Goal: Task Accomplishment & Management: Use online tool/utility

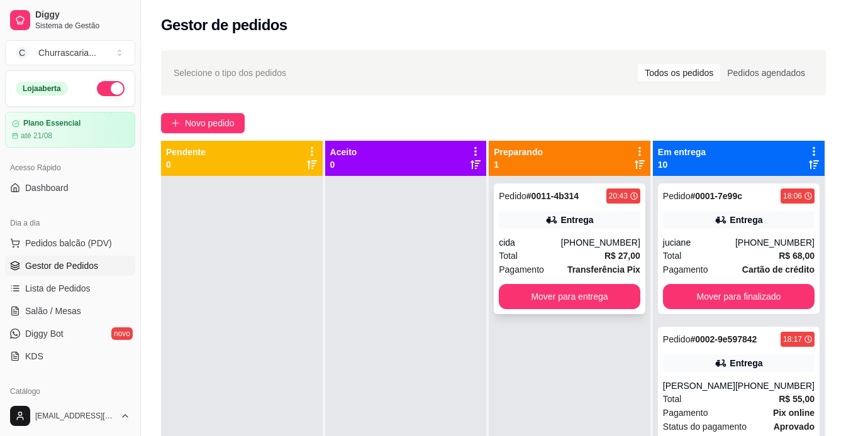
click at [534, 231] on div "Pedido # 0011-4b314 20:43 Entrega cida [PHONE_NUMBER] Total R$ 27,00 Pagamento …" at bounding box center [570, 249] width 152 height 131
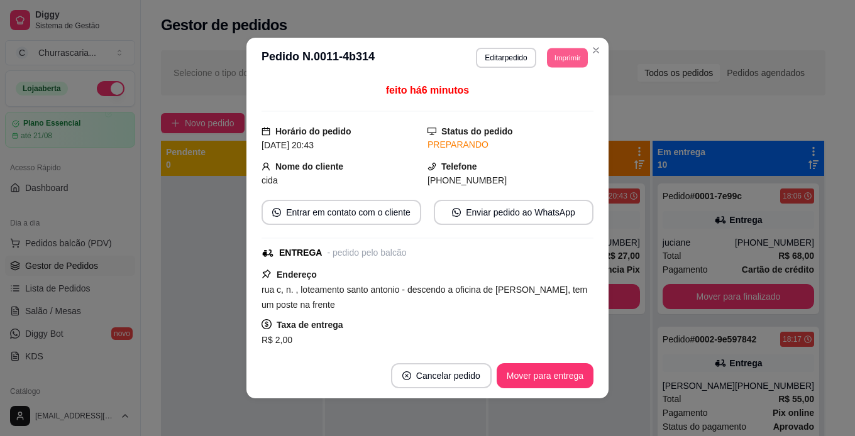
click at [554, 54] on button "Imprimir" at bounding box center [567, 57] width 41 height 19
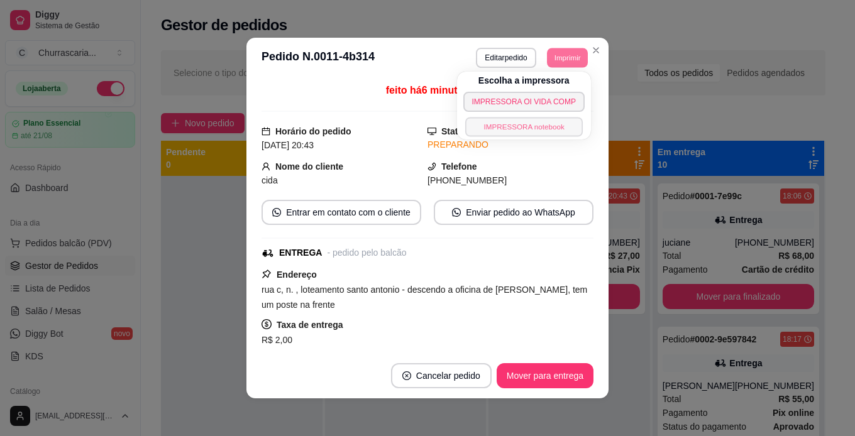
click at [546, 128] on button "IMPRESSORA notebook" at bounding box center [524, 126] width 118 height 19
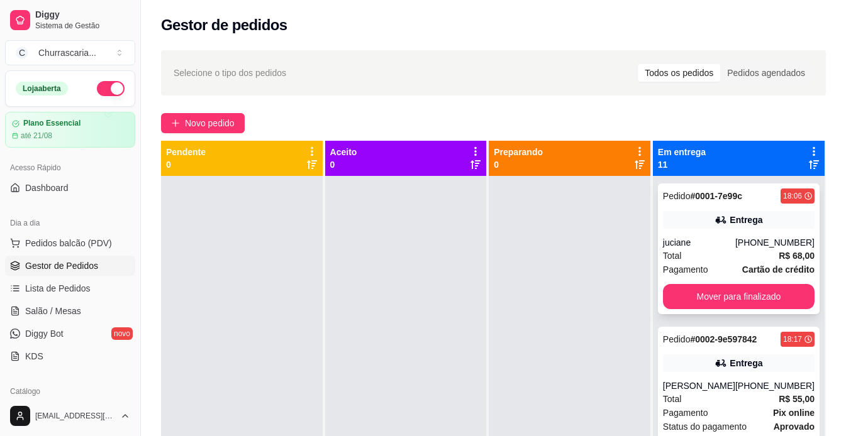
click at [740, 220] on div "Entrega" at bounding box center [746, 220] width 33 height 13
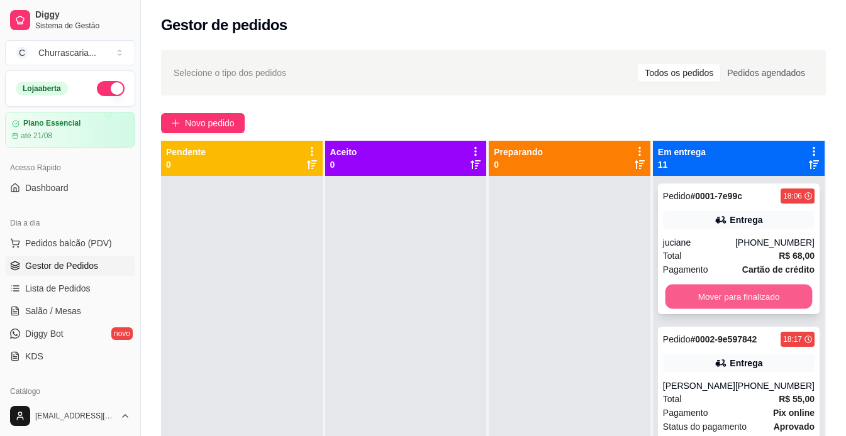
click at [754, 299] on button "Mover para finalizado" at bounding box center [738, 297] width 147 height 25
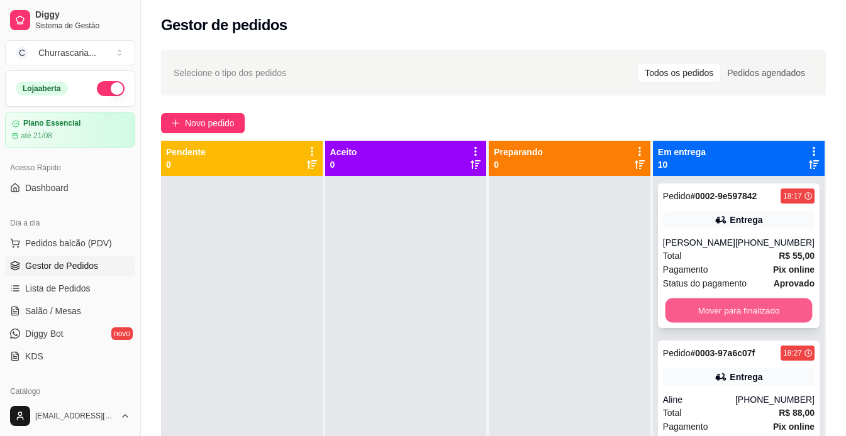
click at [754, 304] on button "Mover para finalizado" at bounding box center [738, 311] width 147 height 25
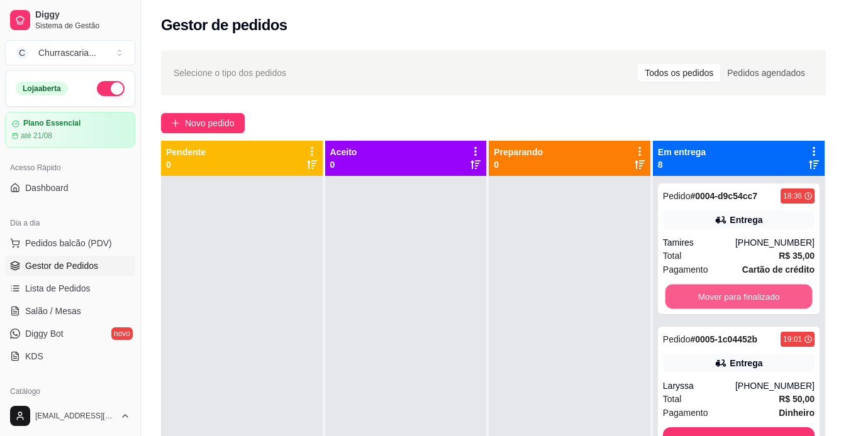
click at [754, 304] on button "Mover para finalizado" at bounding box center [738, 297] width 147 height 25
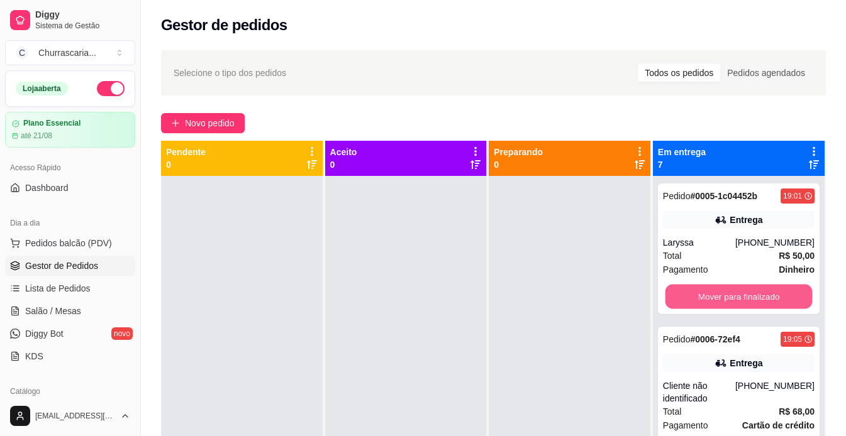
click at [754, 304] on button "Mover para finalizado" at bounding box center [738, 297] width 147 height 25
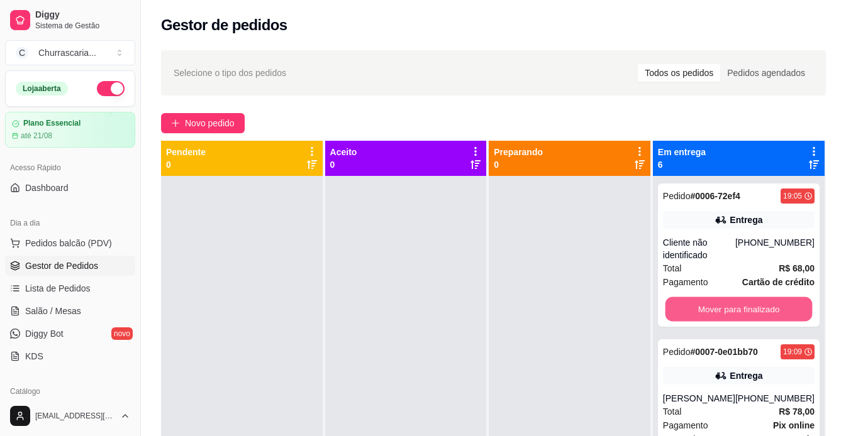
click at [754, 304] on button "Mover para finalizado" at bounding box center [738, 309] width 147 height 25
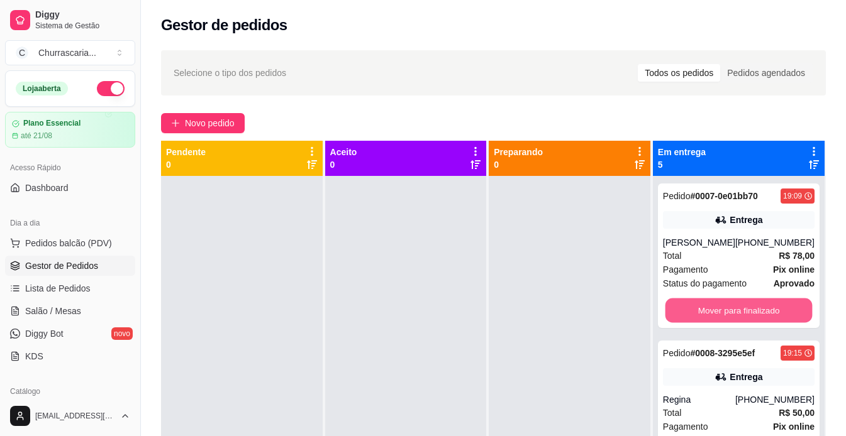
click at [754, 304] on button "Mover para finalizado" at bounding box center [738, 311] width 147 height 25
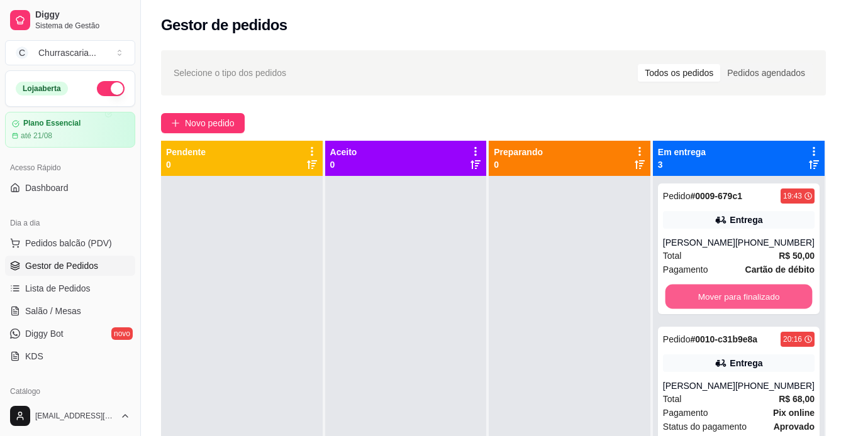
click at [754, 304] on button "Mover para finalizado" at bounding box center [738, 297] width 147 height 25
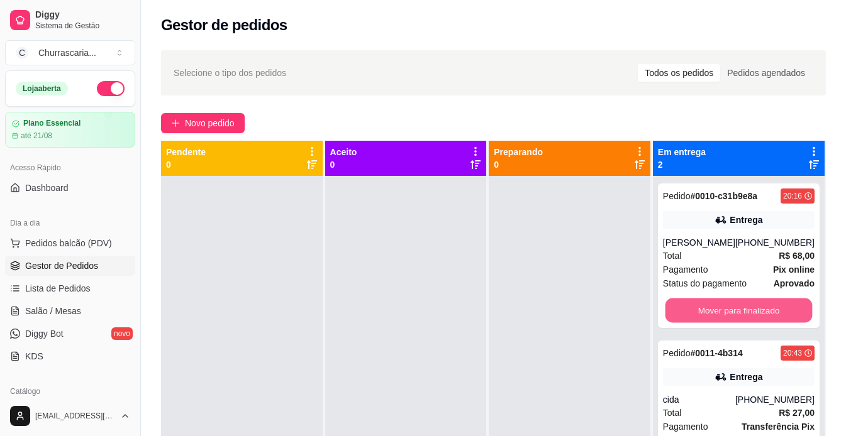
click at [754, 304] on button "Mover para finalizado" at bounding box center [738, 311] width 147 height 25
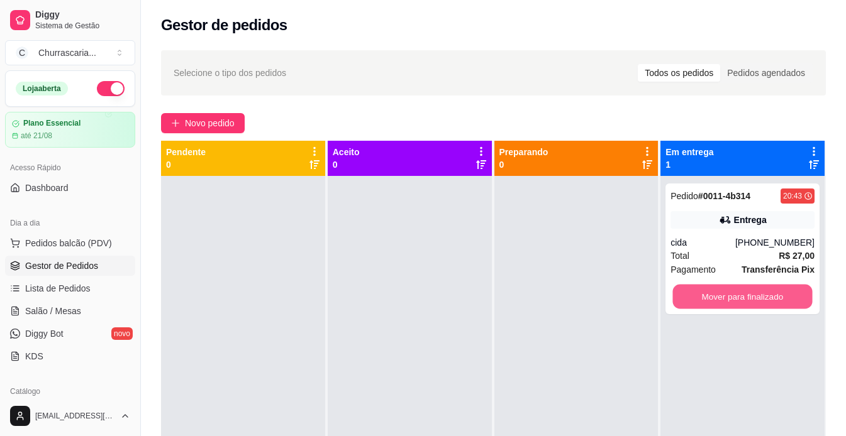
click at [754, 304] on button "Mover para finalizado" at bounding box center [743, 297] width 140 height 25
